Goal: Task Accomplishment & Management: Use online tool/utility

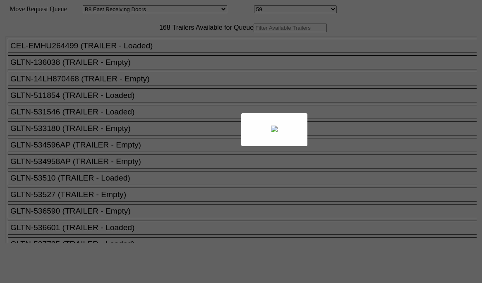
select select "536"
select select "8227"
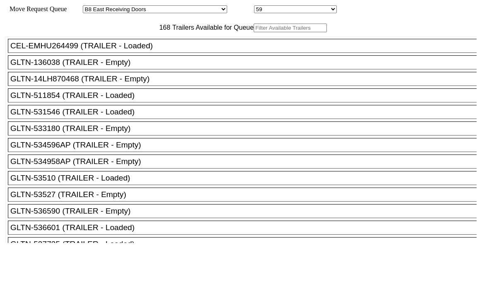
click at [253, 32] on input "text" at bounding box center [289, 28] width 73 height 9
paste input "SNLU224207"
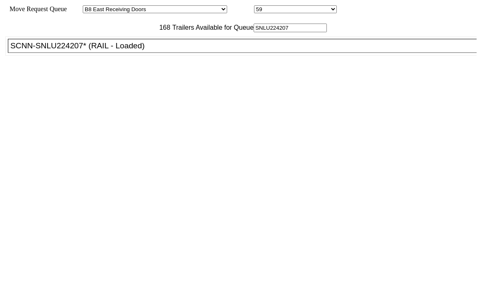
type input "SNLU224207"
click at [121, 50] on div "SCNN-SNLU224207* (RAIL - Loaded)" at bounding box center [245, 45] width 471 height 9
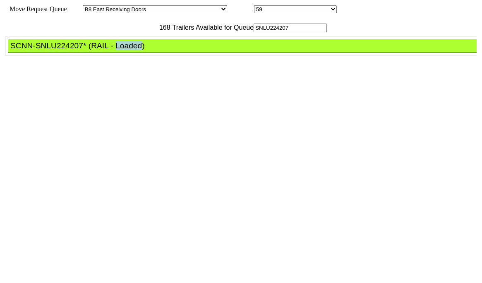
click at [121, 50] on div "SCNN-SNLU224207* (RAIL - Loaded)" at bounding box center [245, 45] width 471 height 9
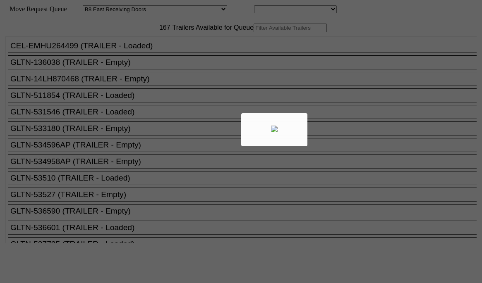
select select "536"
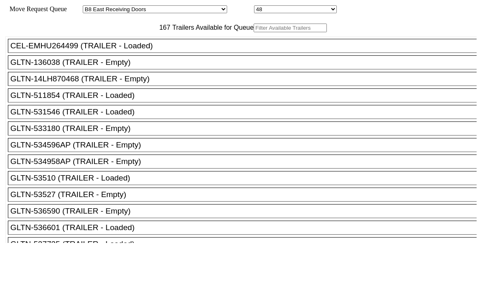
click at [253, 32] on input "text" at bounding box center [289, 28] width 73 height 9
paste input "190214"
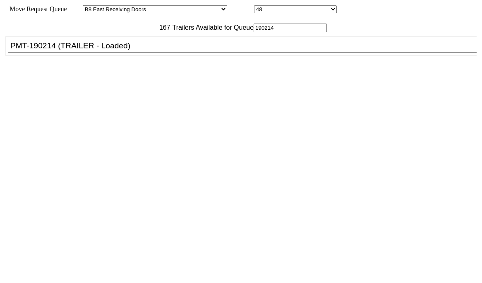
type input "190214"
click at [134, 50] on div "PMT-190214 (TRAILER - Loaded)" at bounding box center [245, 45] width 471 height 9
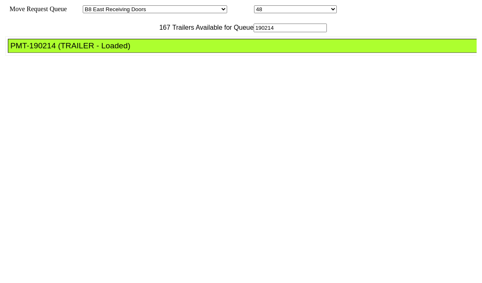
click at [148, 50] on div "PMT-190214 (TRAILER - Loaded)" at bounding box center [245, 45] width 471 height 9
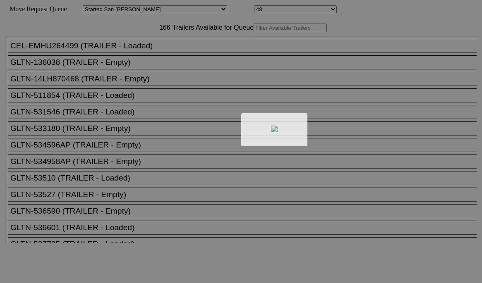
click at [161, 47] on div at bounding box center [241, 141] width 482 height 283
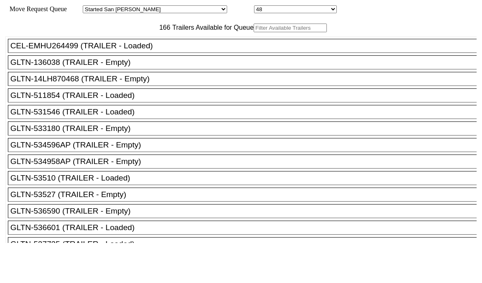
click at [253, 32] on input "text" at bounding box center [289, 28] width 73 height 9
paste input "HMMU6154641"
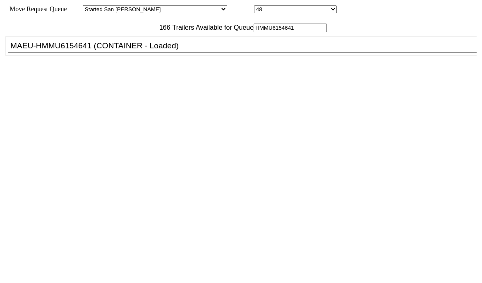
type input "HMMU6154641"
click at [163, 50] on div "MAEU-HMMU6154641 (CONTAINER - Loaded)" at bounding box center [245, 45] width 471 height 9
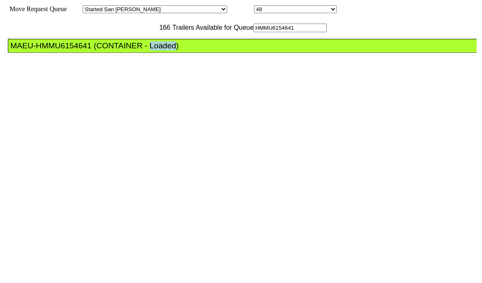
click at [163, 50] on div "MAEU-HMMU6154641 (CONTAINER - Loaded)" at bounding box center [245, 45] width 471 height 9
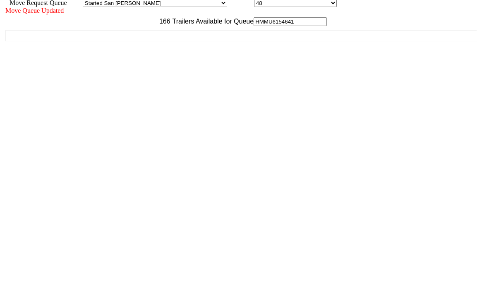
scroll to position [7, 0]
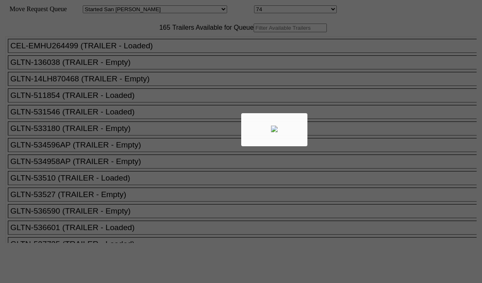
click at [147, 39] on div at bounding box center [241, 141] width 482 height 283
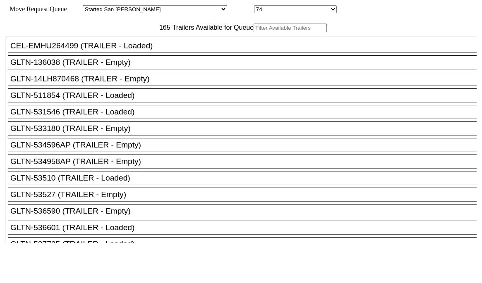
click at [253, 32] on input "text" at bounding box center [289, 28] width 73 height 9
paste input "XPOU423103"
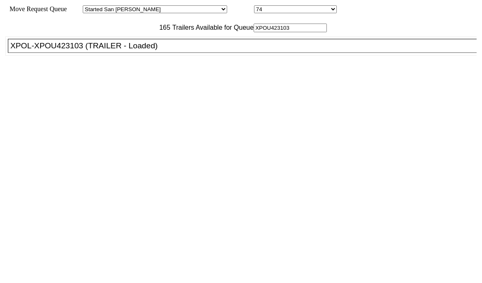
type input "XPOU423103"
click at [140, 50] on div "XPOL-XPOU423103 (TRAILER - Loaded)" at bounding box center [245, 45] width 471 height 9
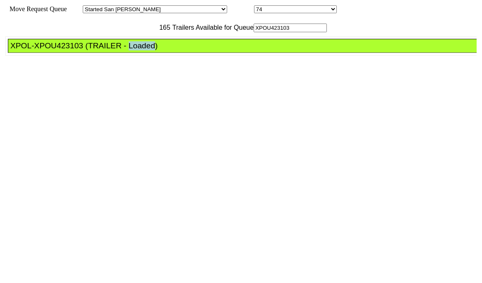
click at [140, 50] on div "XPOL-XPOU423103 (TRAILER - Loaded)" at bounding box center [245, 45] width 471 height 9
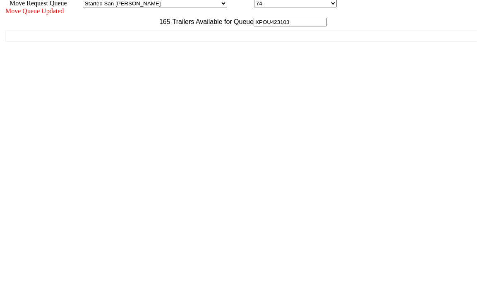
scroll to position [7, 0]
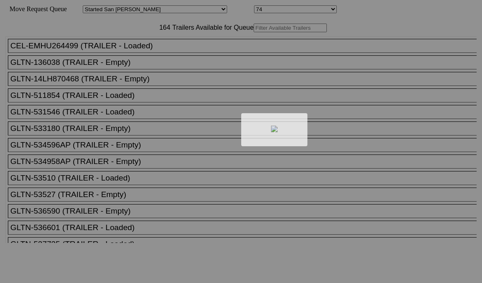
drag, startPoint x: 209, startPoint y: 45, endPoint x: 167, endPoint y: 46, distance: 42.6
click at [167, 45] on div at bounding box center [241, 141] width 482 height 283
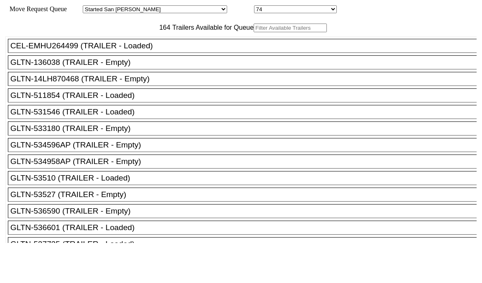
click at [253, 32] on input "text" at bounding box center [289, 28] width 73 height 9
paste input "180121"
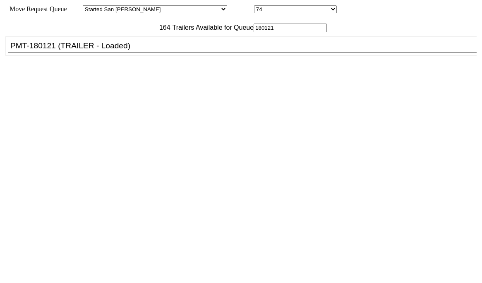
type input "180121"
click at [145, 50] on div "PMT-180121 (TRAILER - Loaded)" at bounding box center [245, 45] width 471 height 9
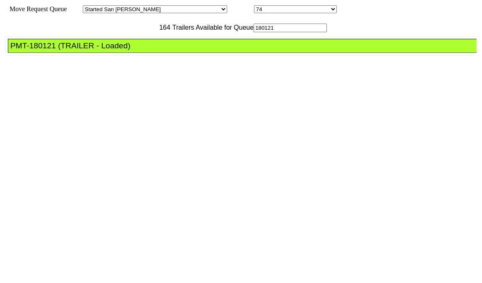
click at [145, 50] on div "PMT-180121 (TRAILER - Loaded)" at bounding box center [245, 45] width 471 height 9
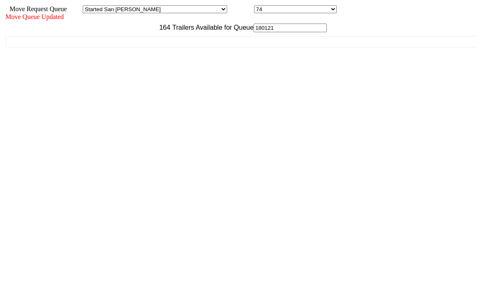
drag, startPoint x: 418, startPoint y: 262, endPoint x: 422, endPoint y: 267, distance: 6.7
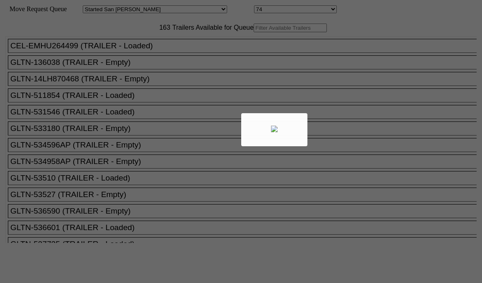
click at [168, 45] on div at bounding box center [241, 141] width 482 height 283
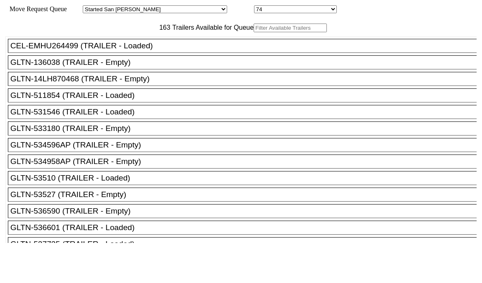
click at [253, 32] on input "text" at bounding box center [289, 28] width 73 height 9
paste input "180755"
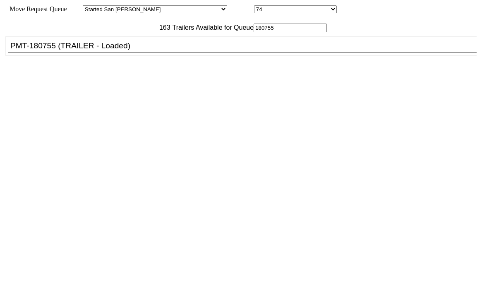
type input "180755"
click at [119, 50] on div "PMT-180755 (TRAILER - Loaded)" at bounding box center [245, 45] width 471 height 9
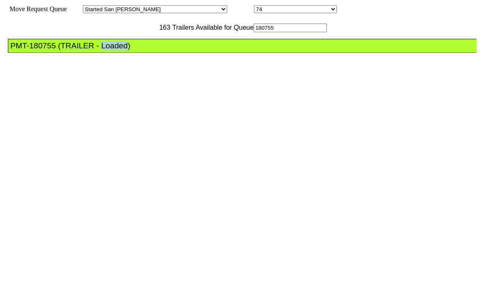
click at [119, 50] on div "PMT-180755 (TRAILER - Loaded)" at bounding box center [245, 45] width 471 height 9
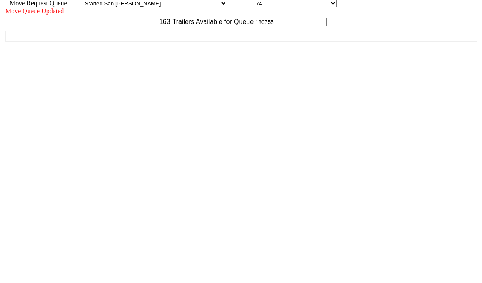
scroll to position [7, 0]
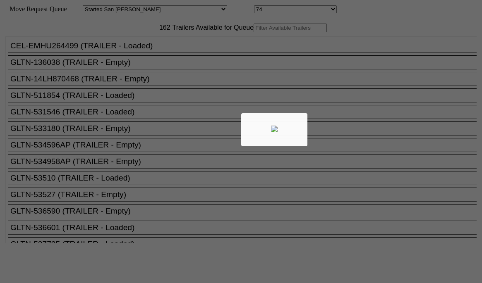
click at [124, 36] on div at bounding box center [241, 141] width 482 height 283
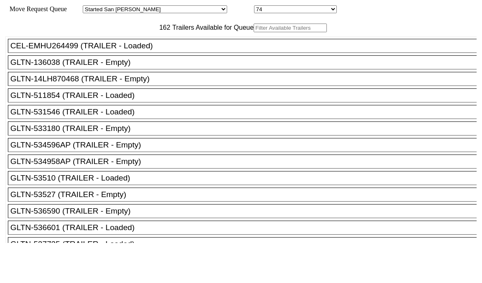
click at [253, 32] on input "text" at bounding box center [289, 28] width 73 height 9
paste input "230115"
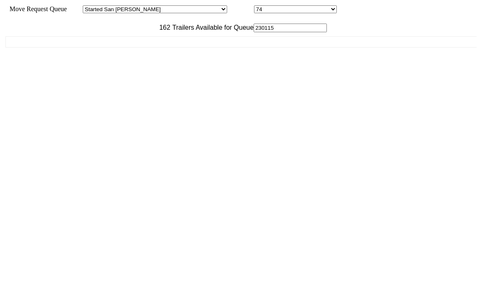
type input "230115"
click at [125, 67] on div "CEL-EMHU264499 (TRAILER - Loaded) GLTN-136038 (TRAILER - Empty) GLTN-14LH870468…" at bounding box center [240, 137] width 471 height 211
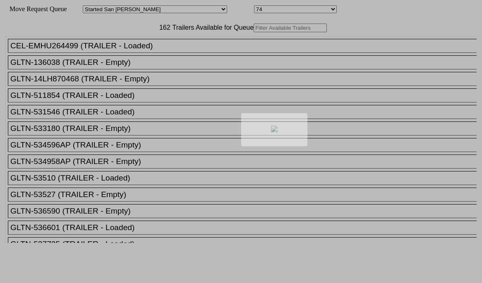
click at [173, 42] on body "Move Request Queue Area Started [GEOGRAPHIC_DATA][PERSON_NAME][PERSON_NAME] [GE…" at bounding box center [240, 139] width 475 height 272
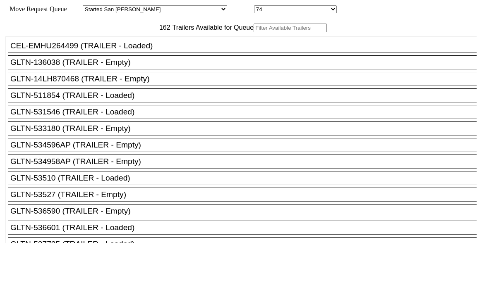
click at [253, 32] on input "text" at bounding box center [289, 28] width 73 height 9
paste input "M49016"
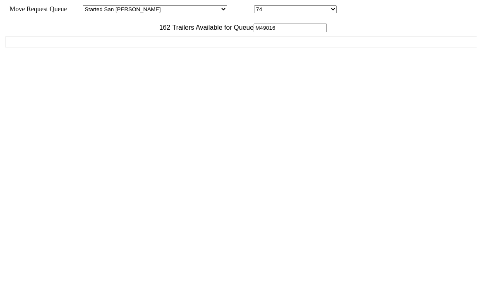
click at [253, 32] on input "M49016" at bounding box center [289, 28] width 73 height 9
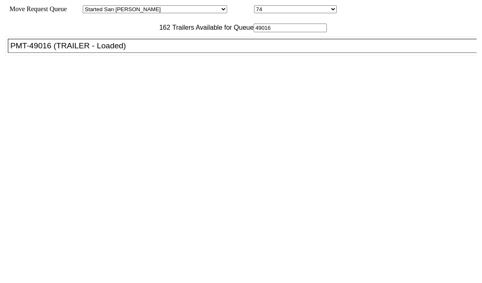
type input "49016"
click at [170, 50] on div "PMT-49016 (TRAILER - Loaded)" at bounding box center [245, 45] width 471 height 9
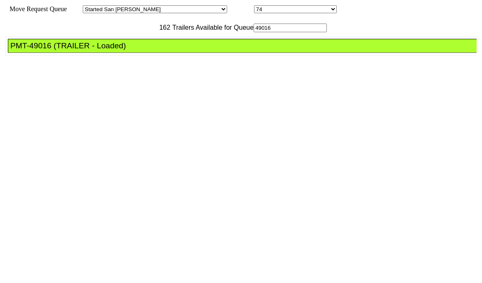
click at [170, 50] on div "PMT-49016 (TRAILER - Loaded)" at bounding box center [245, 45] width 471 height 9
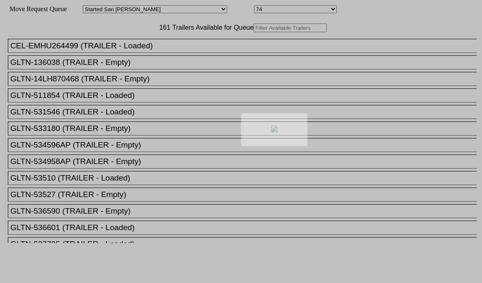
click at [181, 36] on div at bounding box center [241, 141] width 482 height 283
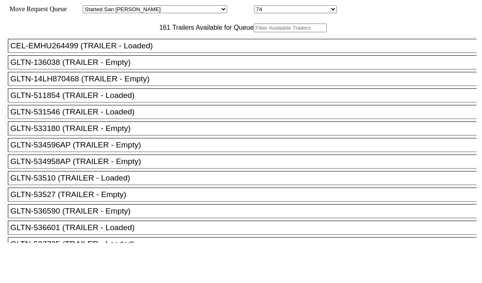
click at [253, 32] on input "text" at bounding box center [289, 28] width 73 height 9
paste input "JBHU320587"
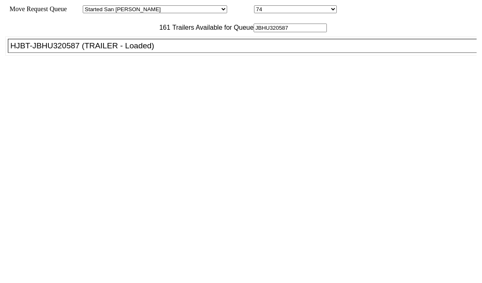
type input "JBHU320587"
click at [127, 50] on div "HJBT-JBHU320587 (TRAILER - Loaded)" at bounding box center [245, 45] width 471 height 9
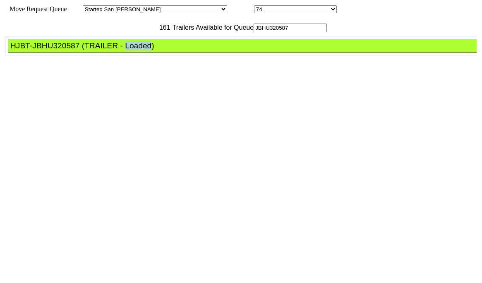
click at [127, 50] on div "HJBT-JBHU320587 (TRAILER - Loaded)" at bounding box center [245, 45] width 471 height 9
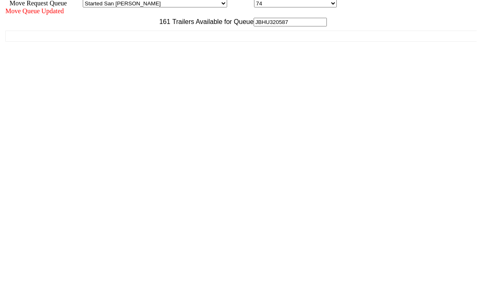
scroll to position [7, 0]
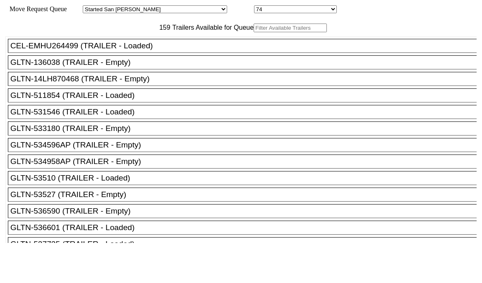
click at [253, 32] on input "text" at bounding box center [289, 28] width 73 height 9
paste input "MSKU4728411"
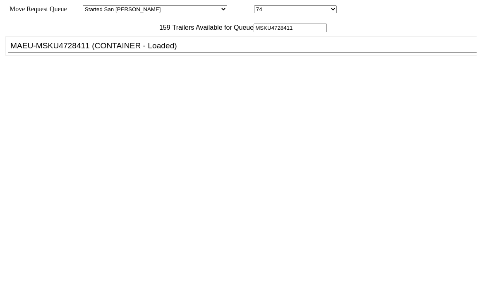
type input "MSKU4728411"
click at [119, 50] on div "MAEU-MSKU4728411 (CONTAINER - Loaded)" at bounding box center [245, 45] width 471 height 9
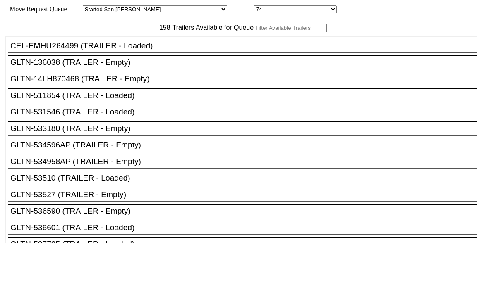
click at [253, 32] on input "text" at bounding box center [289, 28] width 73 height 9
paste input "240094"
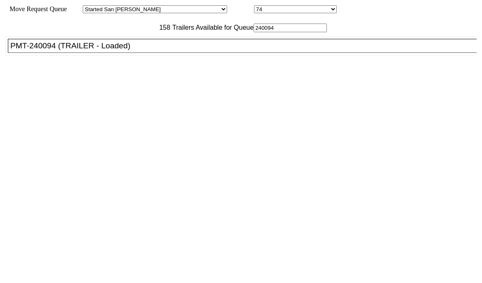
type input "240094"
click at [72, 50] on div "PMT-240094 (TRAILER - Loaded)" at bounding box center [245, 45] width 471 height 9
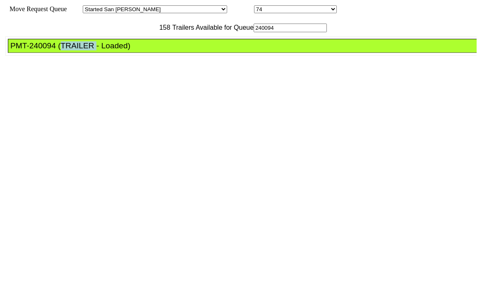
click at [72, 50] on div "PMT-240094 (TRAILER - Loaded)" at bounding box center [245, 45] width 471 height 9
